Goal: Task Accomplishment & Management: Use online tool/utility

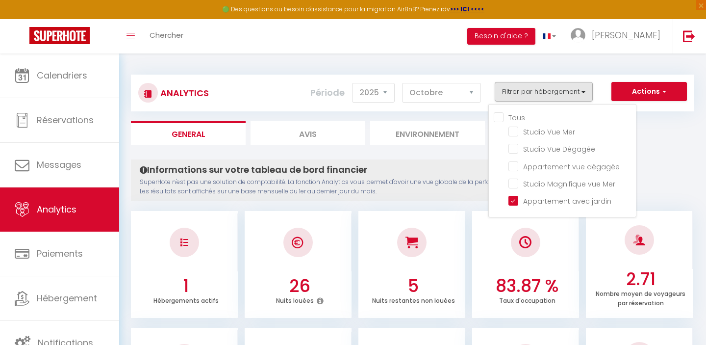
select select "2025"
select select "10"
click at [514, 199] on jardin "checkbox" at bounding box center [573, 200] width 128 height 10
checkbox jardin "false"
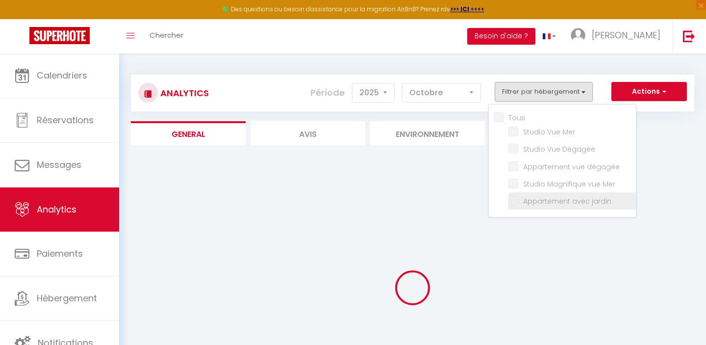
checkbox Mer "false"
checkbox Dégagée "false"
checkbox dégagée "false"
checkbox Mer "false"
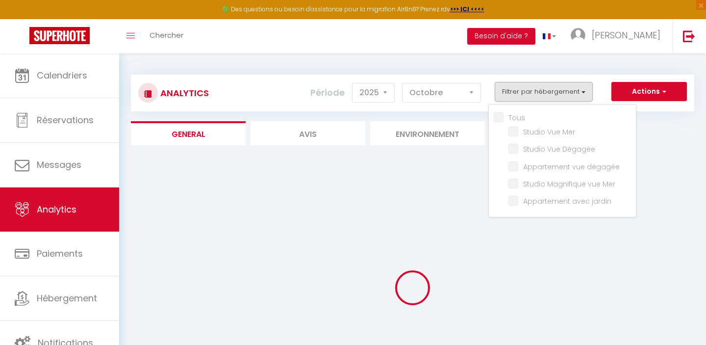
checkbox Dégagée "false"
checkbox dégagée "false"
checkbox Mer "false"
